Goal: Transaction & Acquisition: Purchase product/service

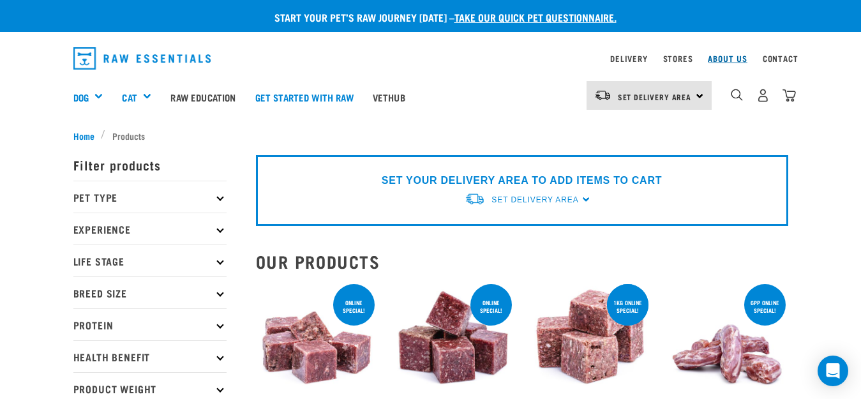
click at [725, 59] on link "About Us" at bounding box center [727, 58] width 39 height 4
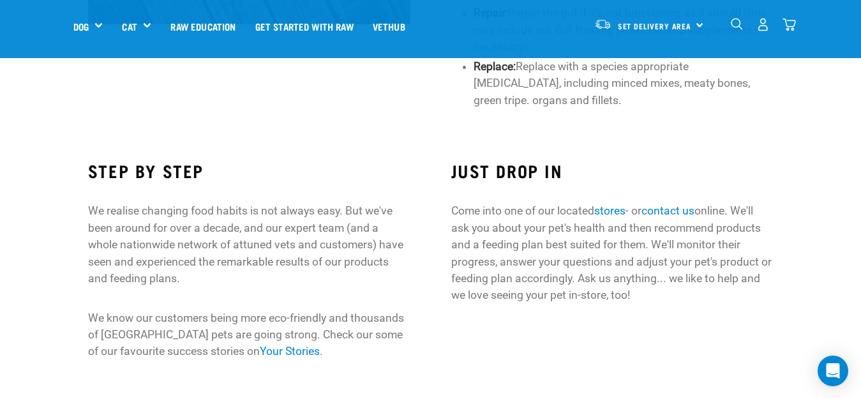
scroll to position [1021, 0]
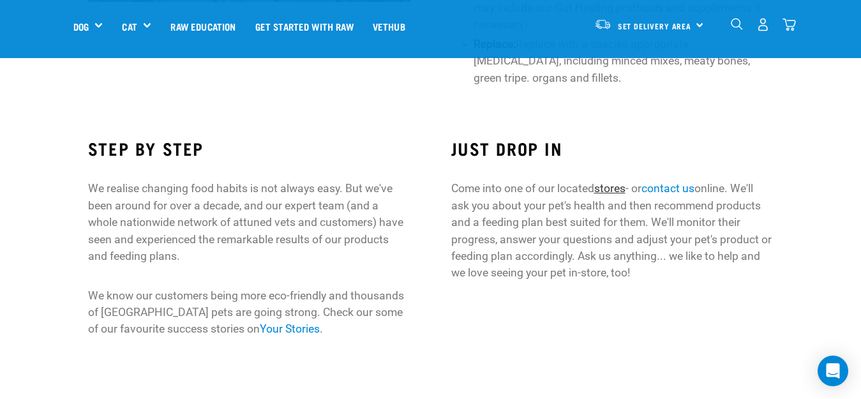
click at [604, 187] on link "stores" at bounding box center [609, 188] width 31 height 13
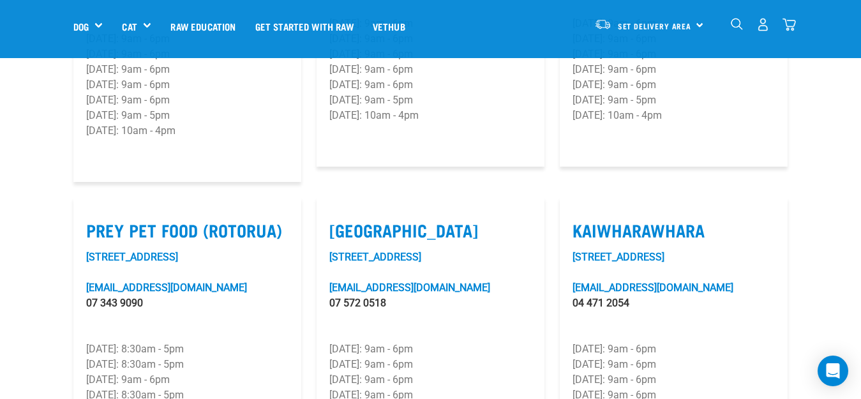
scroll to position [1468, 0]
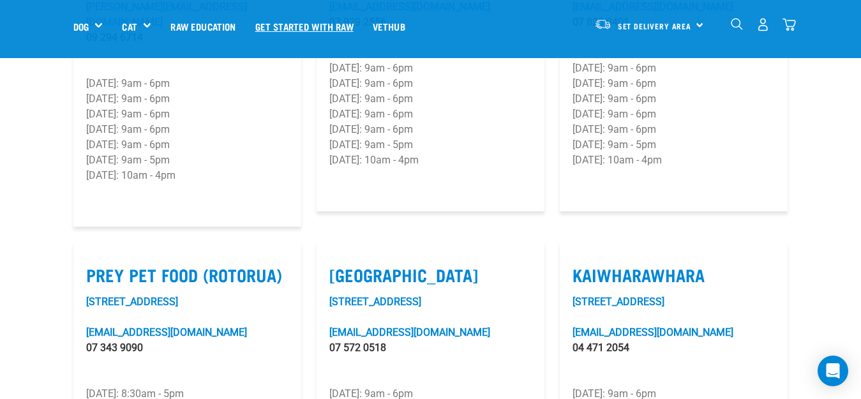
click at [320, 27] on link "Get started with Raw" at bounding box center [304, 26] width 117 height 51
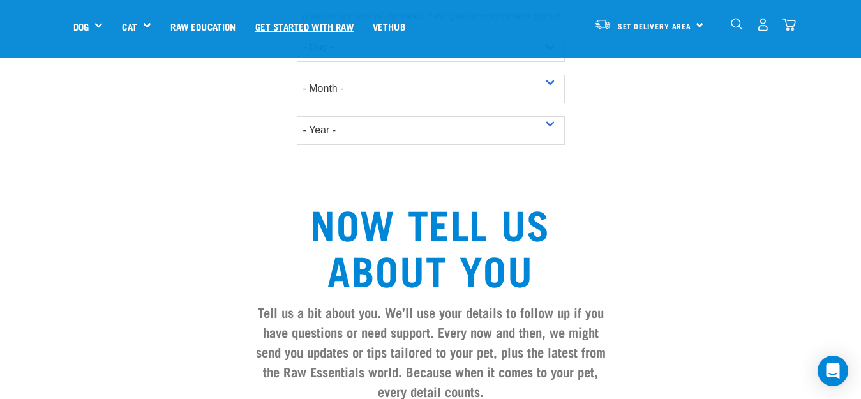
scroll to position [893, 0]
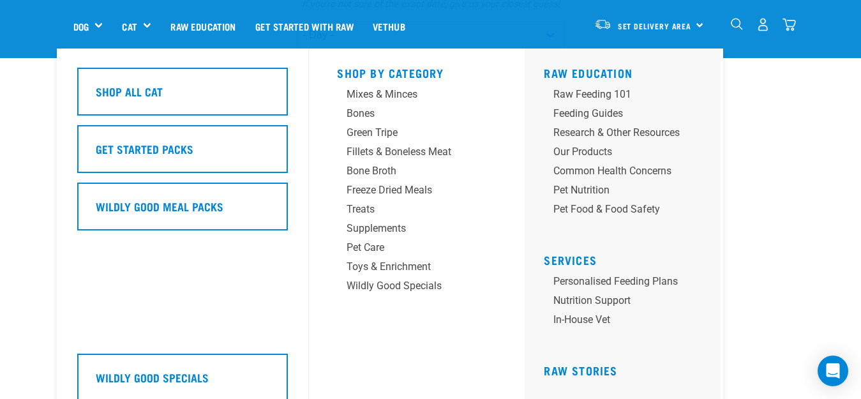
click at [139, 20] on div "Cat" at bounding box center [141, 26] width 39 height 51
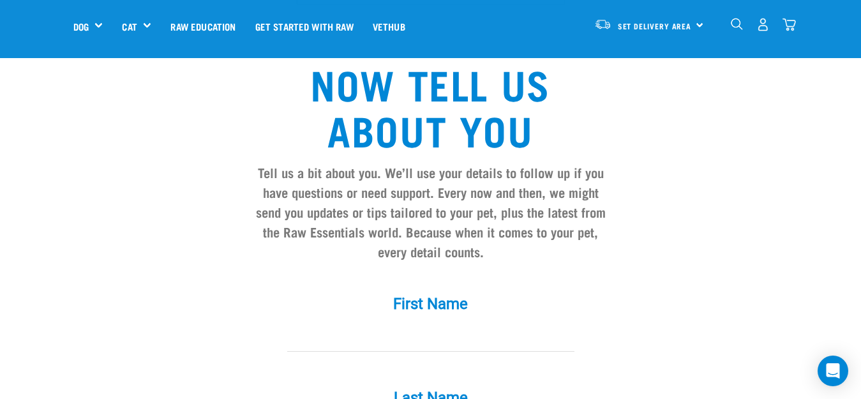
click at [731, 22] on img "dropdown navigation" at bounding box center [737, 24] width 12 height 12
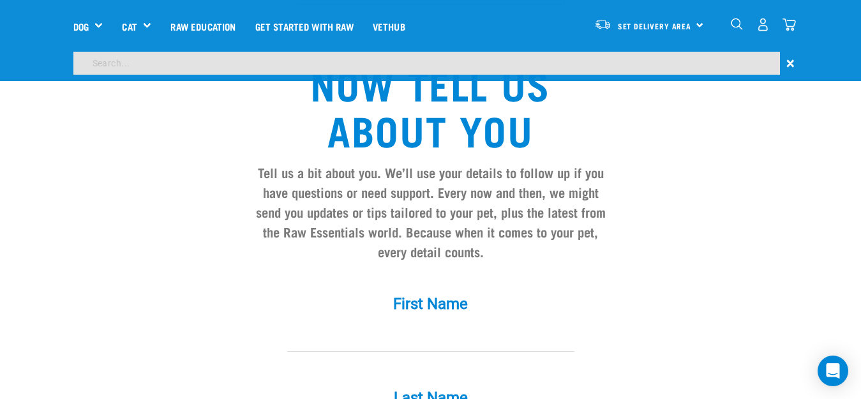
click at [191, 60] on input "search" at bounding box center [426, 63] width 706 height 23
type input "beef"
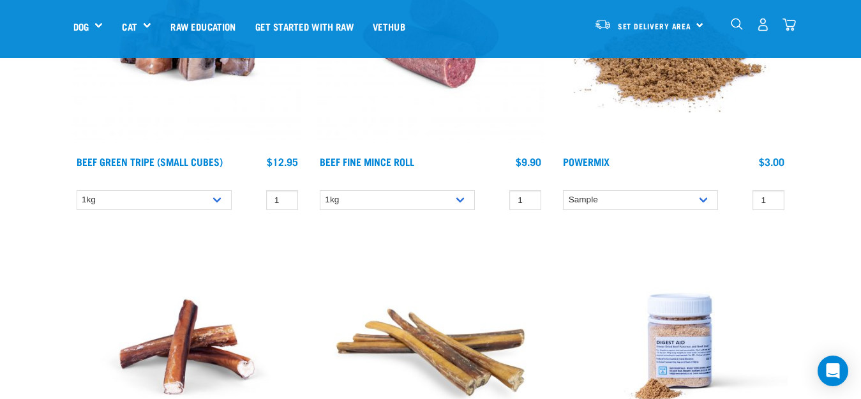
scroll to position [1212, 0]
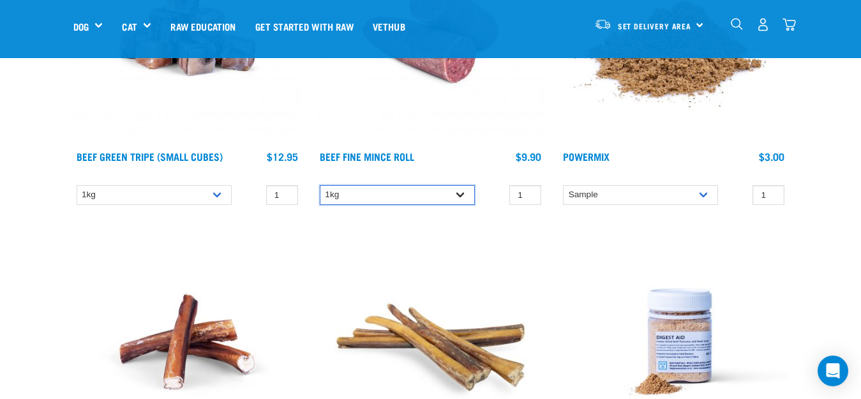
click at [465, 195] on select "1kg" at bounding box center [397, 195] width 155 height 20
click at [320, 185] on select "1kg" at bounding box center [397, 195] width 155 height 20
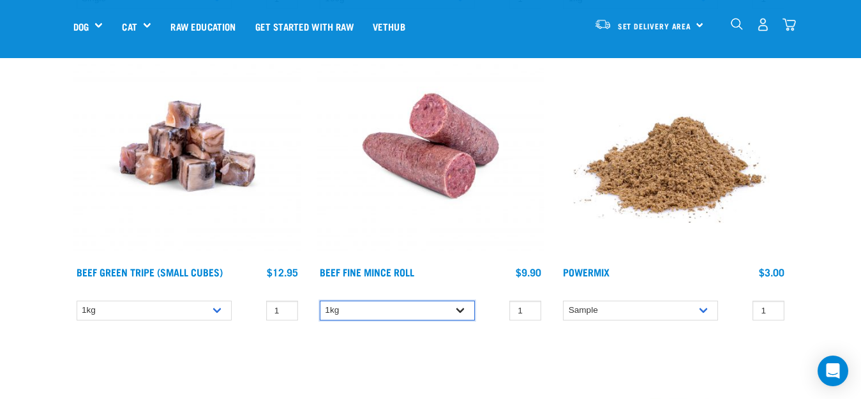
scroll to position [1085, 0]
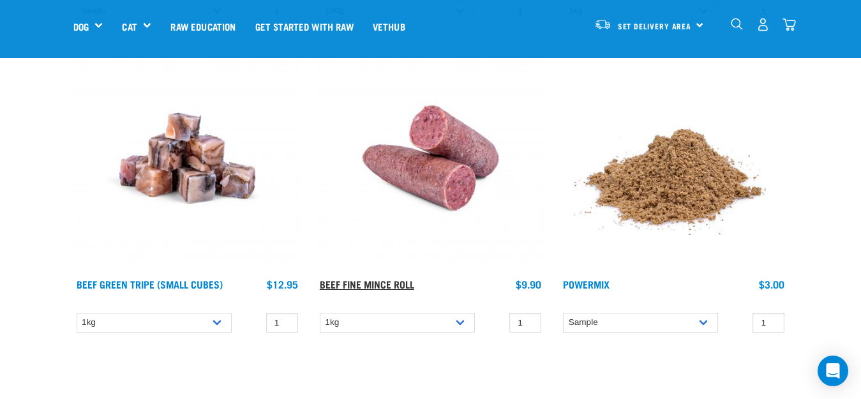
click at [385, 281] on link "Beef Fine Mince Roll" at bounding box center [367, 284] width 94 height 6
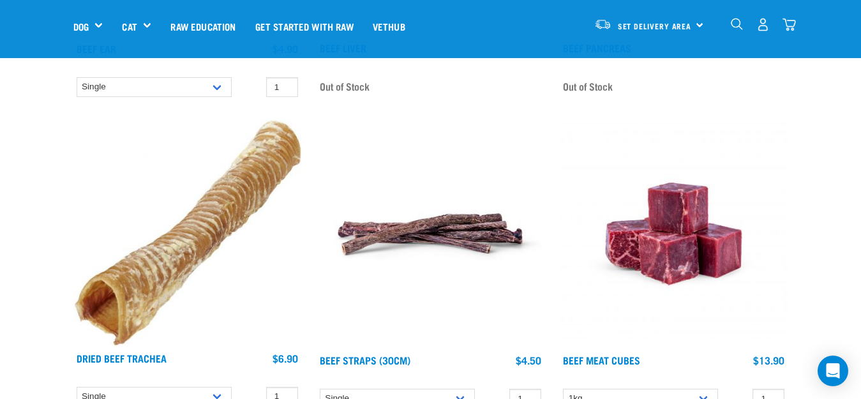
scroll to position [382, 0]
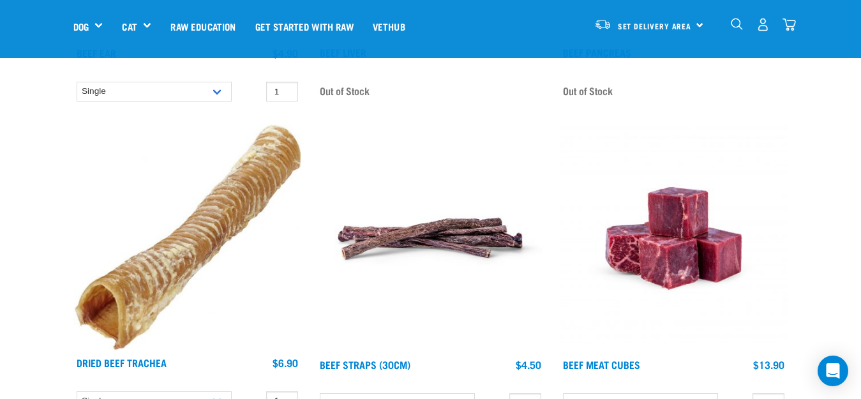
click at [643, 255] on img at bounding box center [674, 238] width 228 height 228
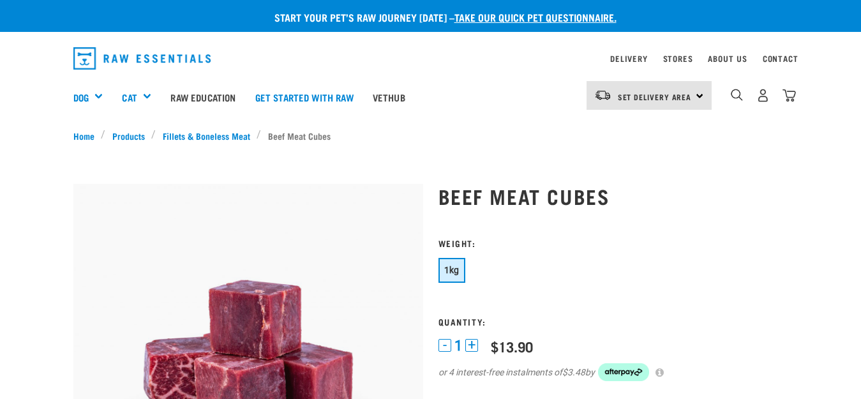
scroll to position [64, 0]
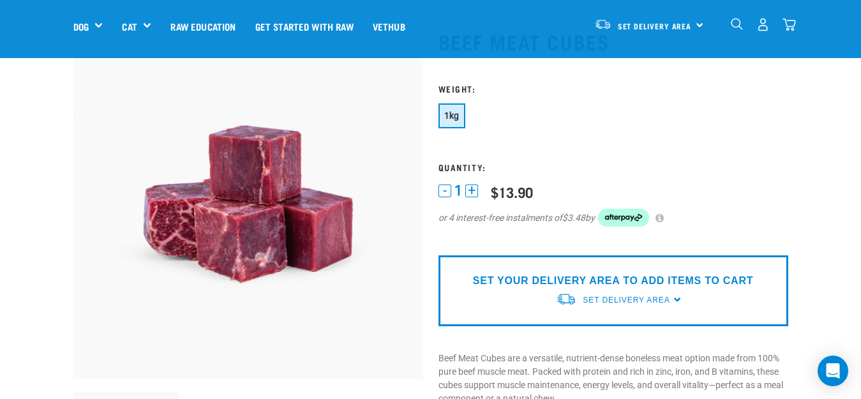
click at [472, 190] on button "+" at bounding box center [471, 190] width 13 height 13
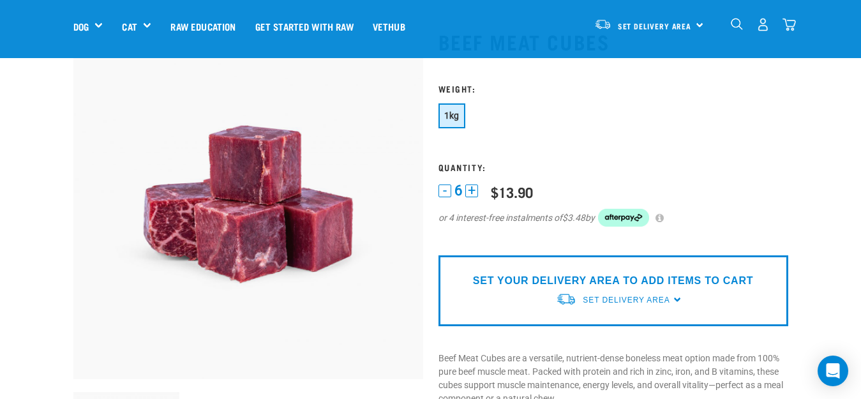
click at [472, 190] on button "+" at bounding box center [471, 190] width 13 height 13
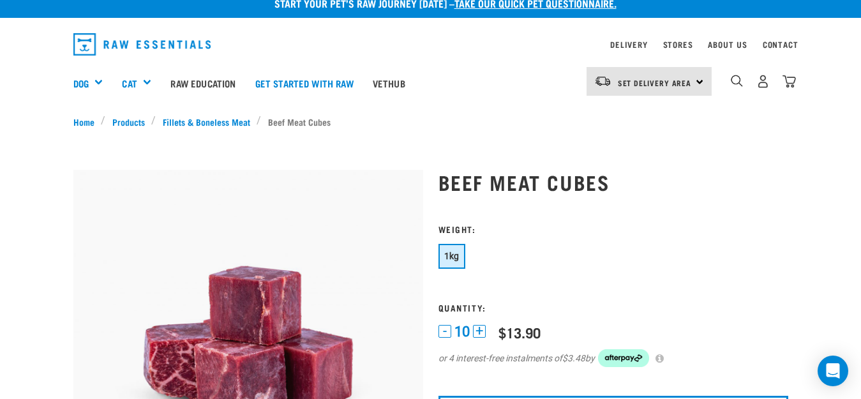
scroll to position [0, 0]
